Goal: Task Accomplishment & Management: Manage account settings

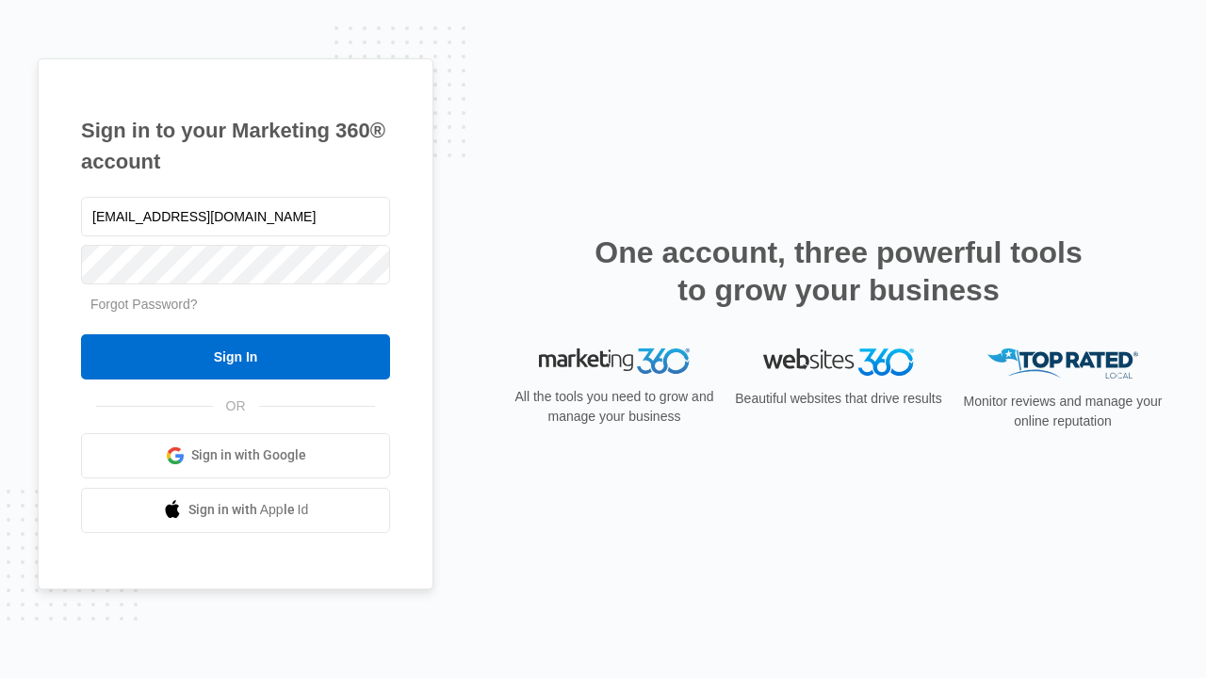
type input "[EMAIL_ADDRESS][DOMAIN_NAME]"
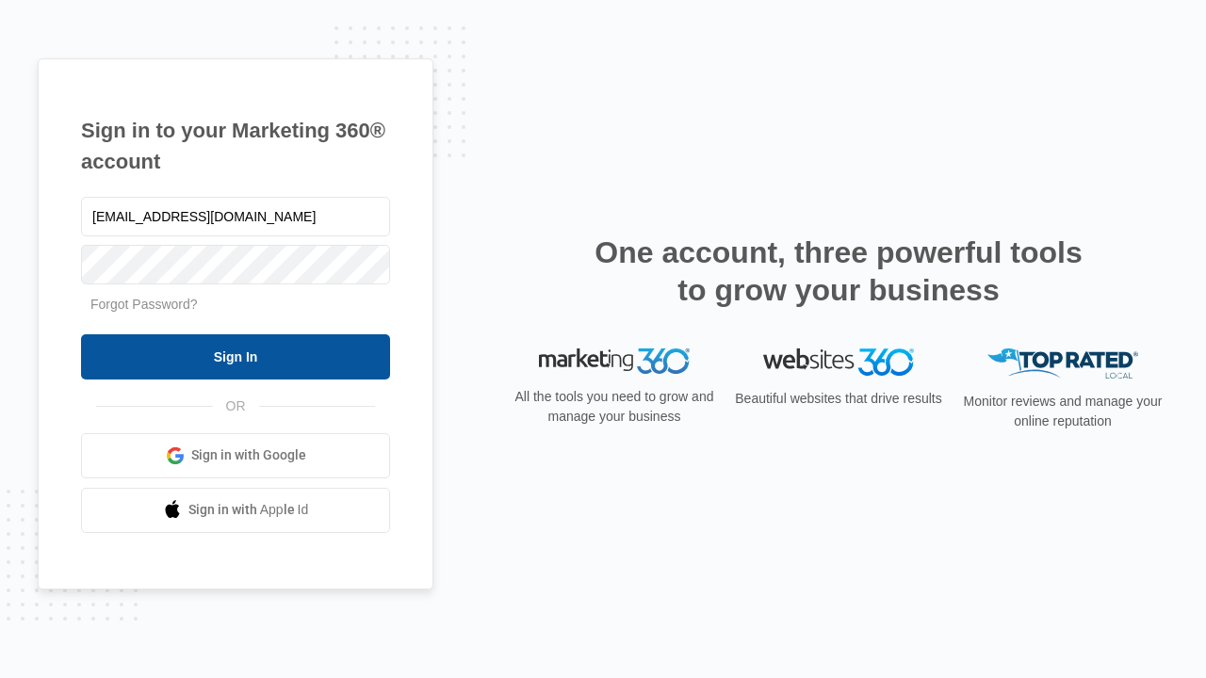
click at [236, 356] on input "Sign In" at bounding box center [235, 356] width 309 height 45
